Goal: Task Accomplishment & Management: Complete application form

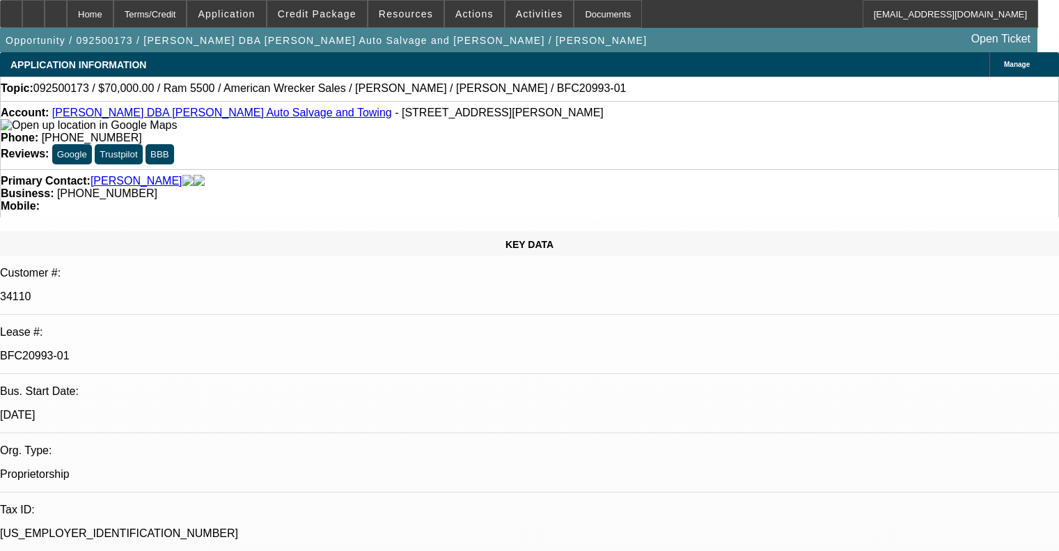
select select "0"
select select "2"
select select "0"
select select "6"
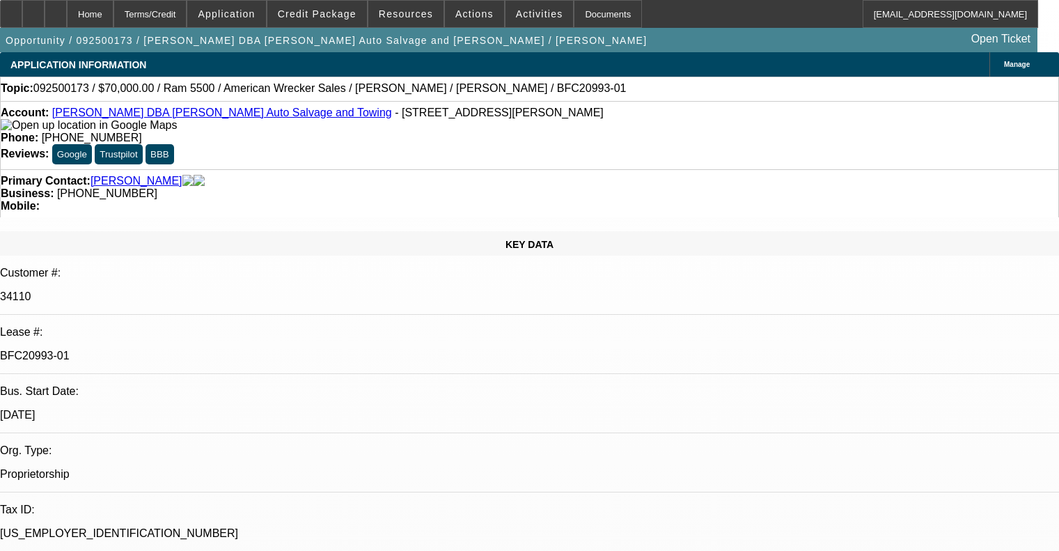
select select "0"
select select "2"
select select "0"
select select "2"
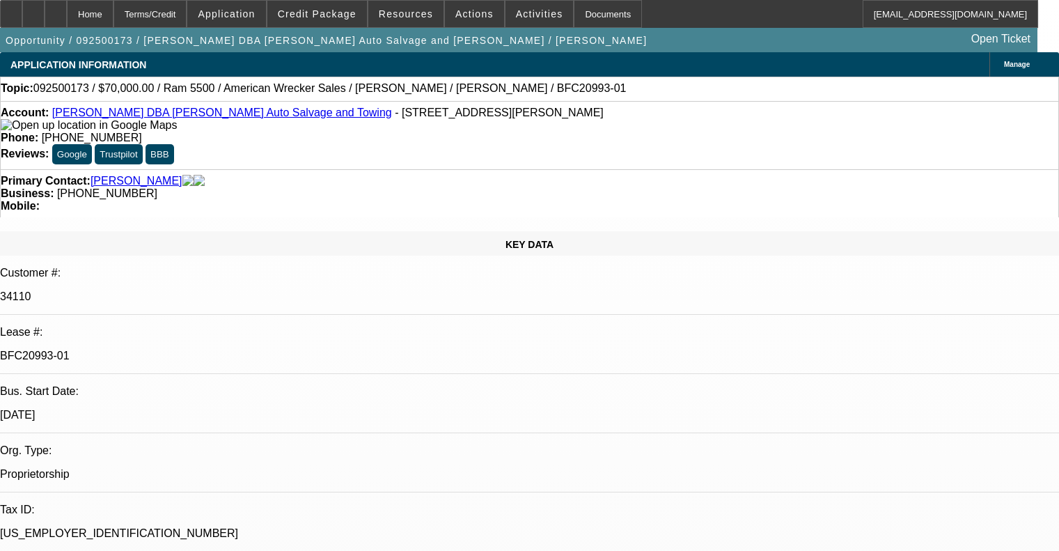
select select "0"
select select "2"
select select "0"
select select "6"
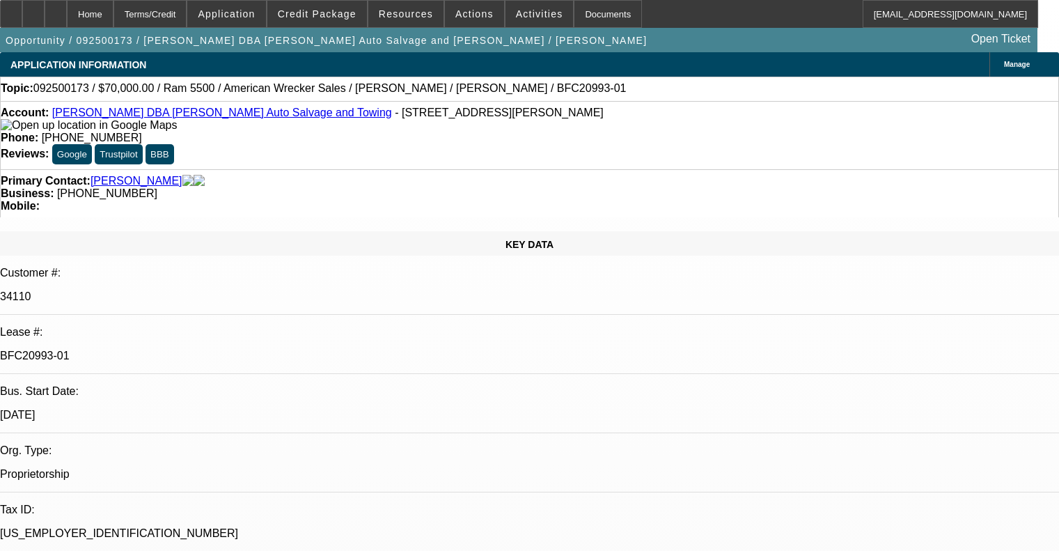
select select "0"
select select "2"
select select "0"
select select "6"
